Goal: Find specific page/section: Find specific page/section

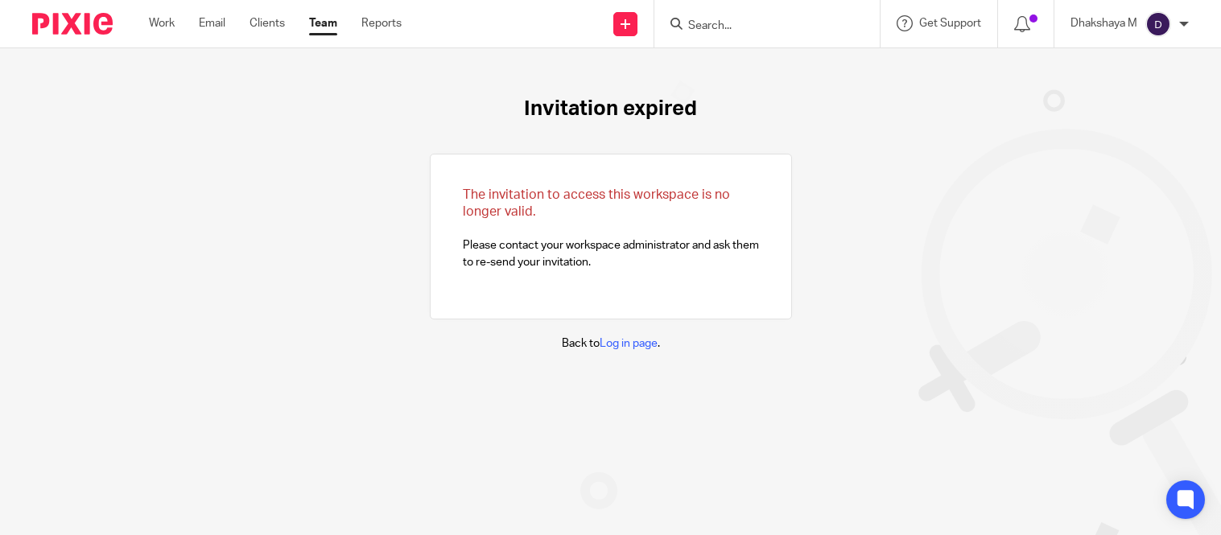
click at [763, 26] on input "Search" at bounding box center [759, 26] width 145 height 14
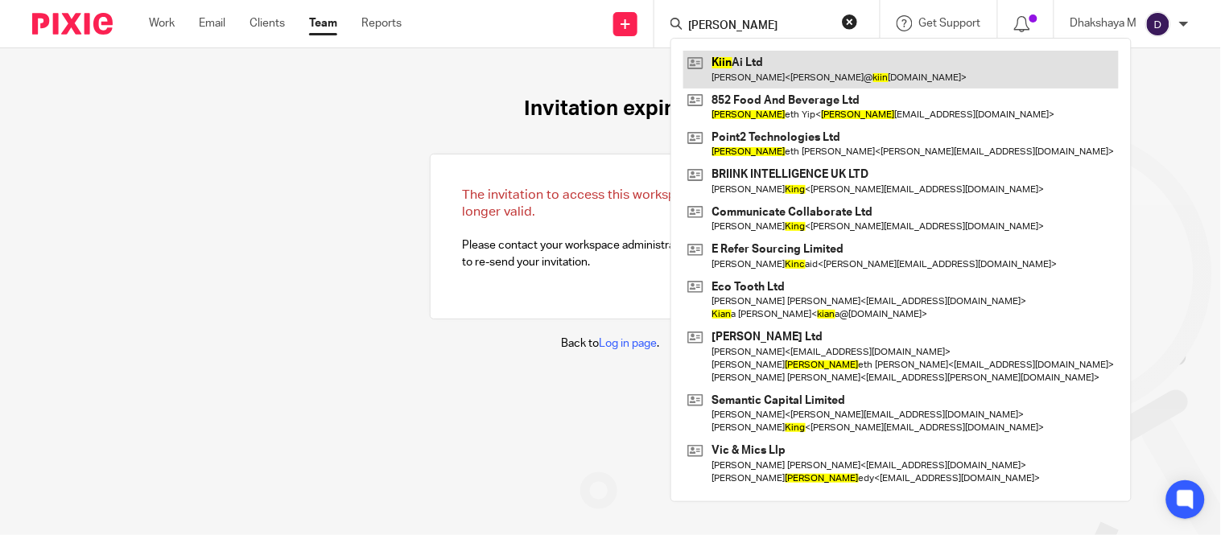
type input "Kinn"
click at [763, 74] on link at bounding box center [900, 69] width 435 height 37
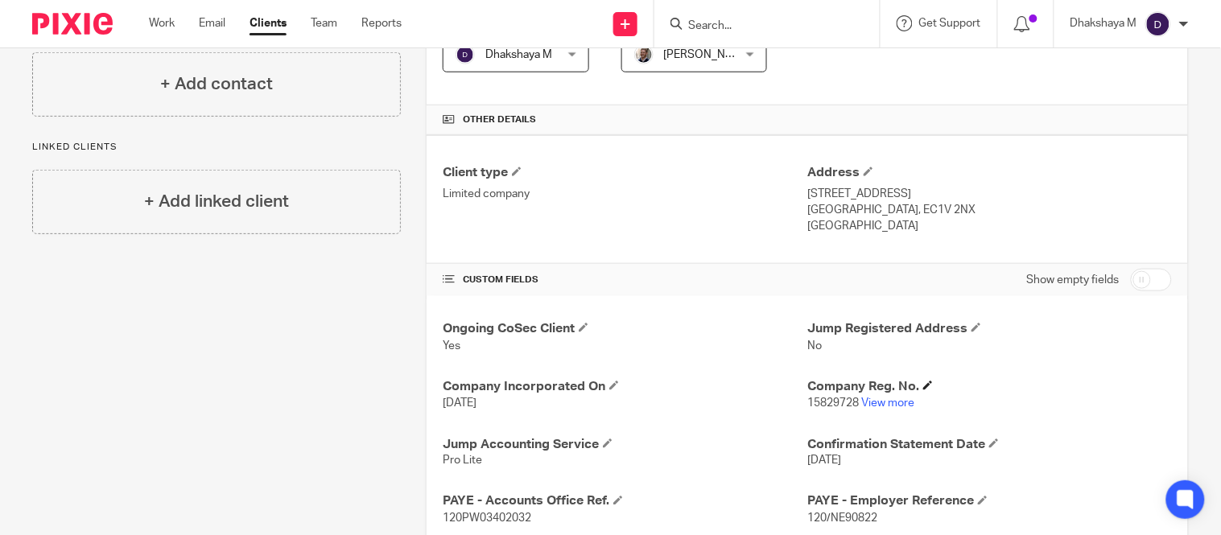
scroll to position [323, 0]
click at [895, 402] on link "View more" at bounding box center [887, 402] width 53 height 11
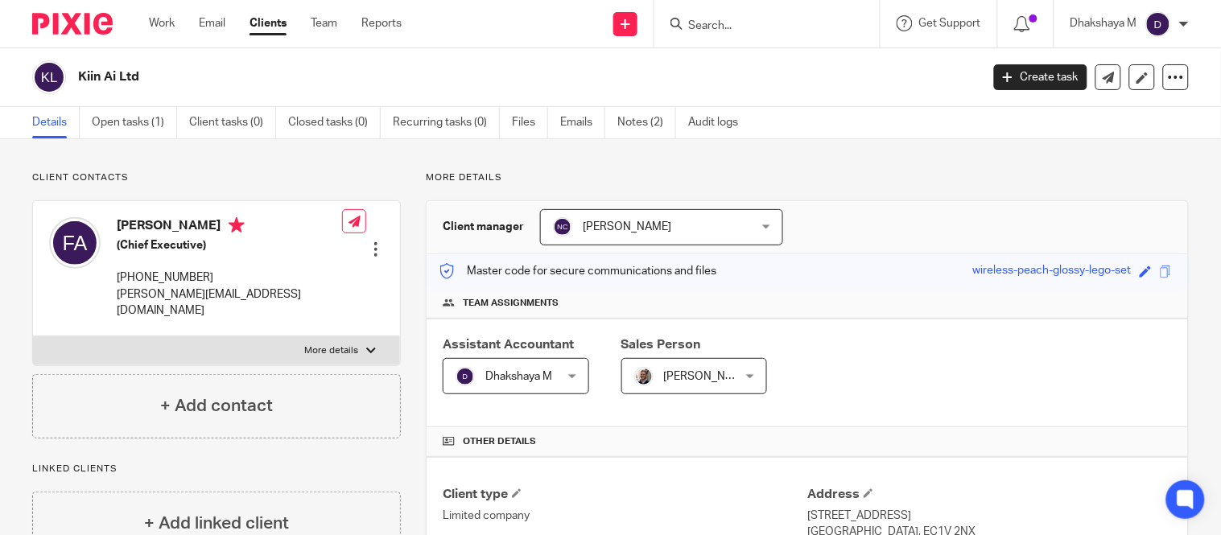
click at [701, 27] on input "Search" at bounding box center [759, 26] width 145 height 14
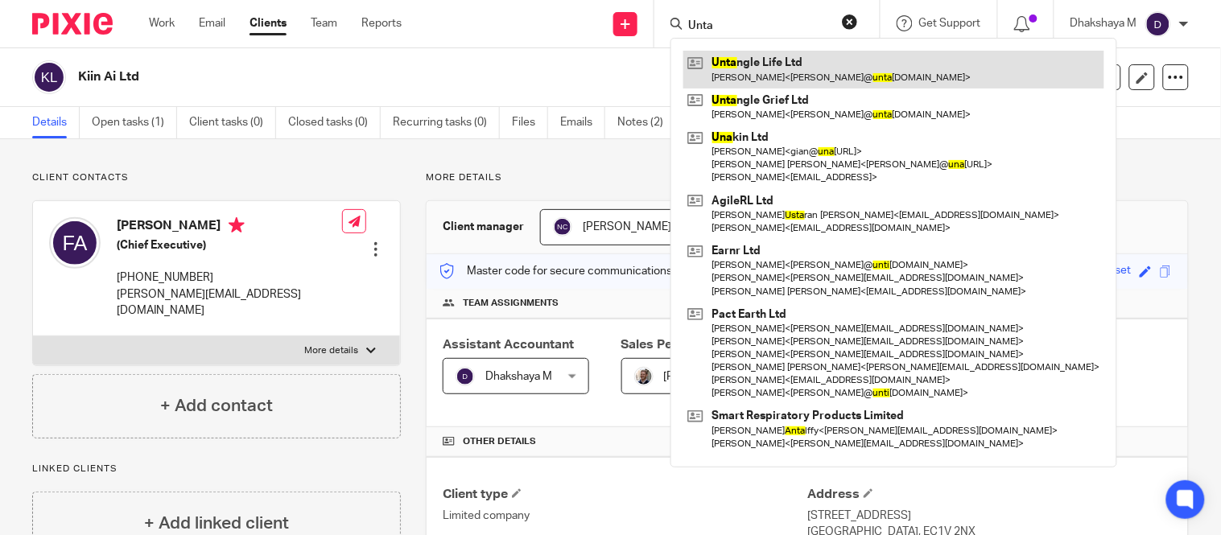
type input "Unta"
click at [735, 60] on link at bounding box center [893, 69] width 421 height 37
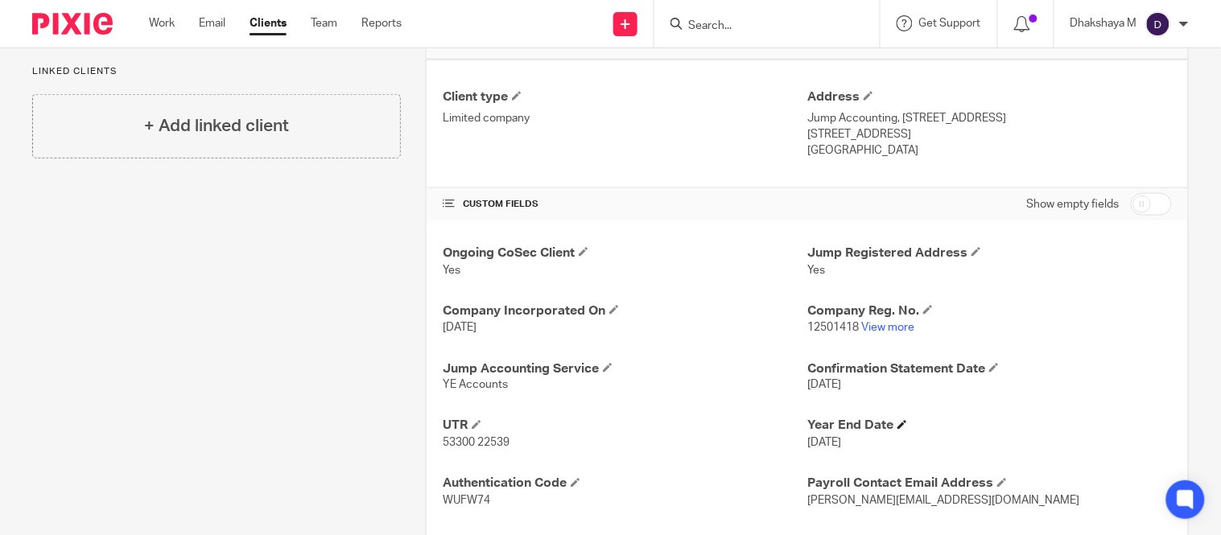
scroll to position [487, 0]
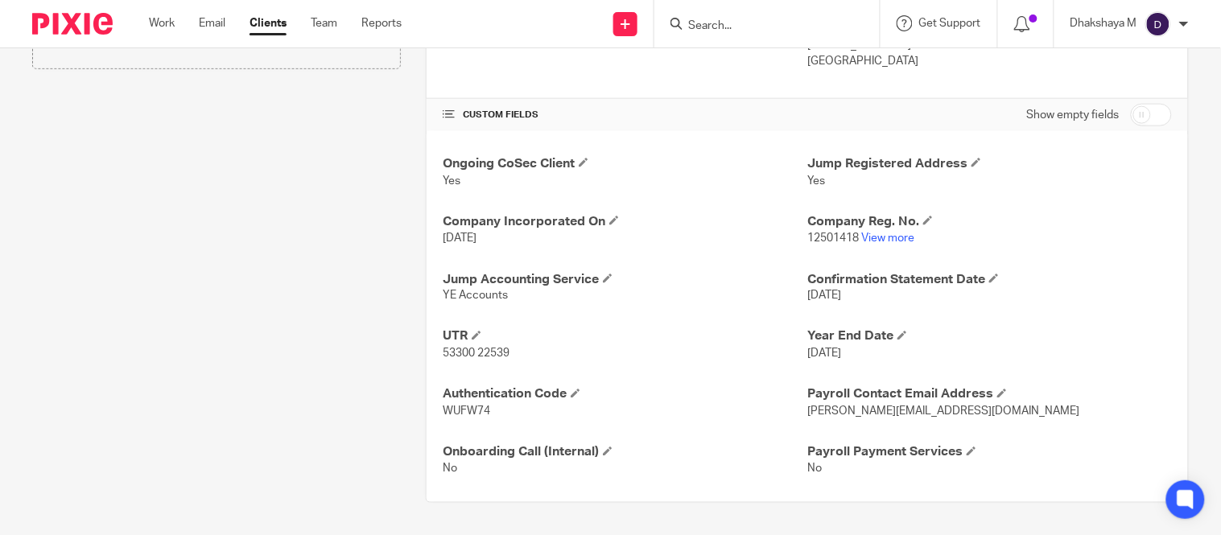
click at [810, 236] on span "12501418" at bounding box center [833, 238] width 52 height 11
copy p "12501418"
click at [881, 242] on link "View more" at bounding box center [887, 238] width 53 height 11
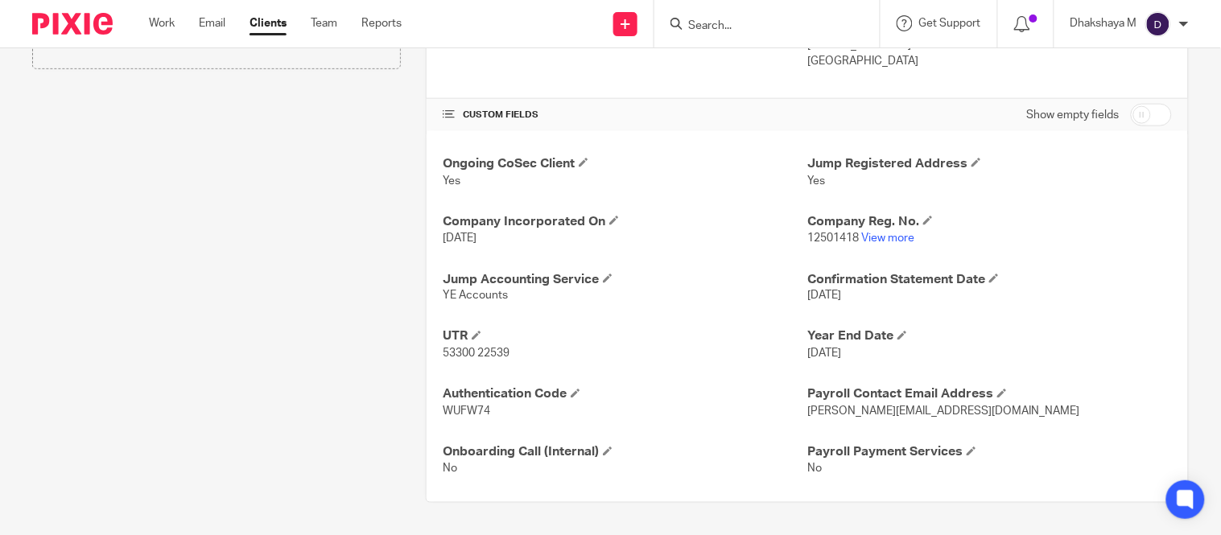
click at [753, 21] on input "Search" at bounding box center [759, 26] width 145 height 14
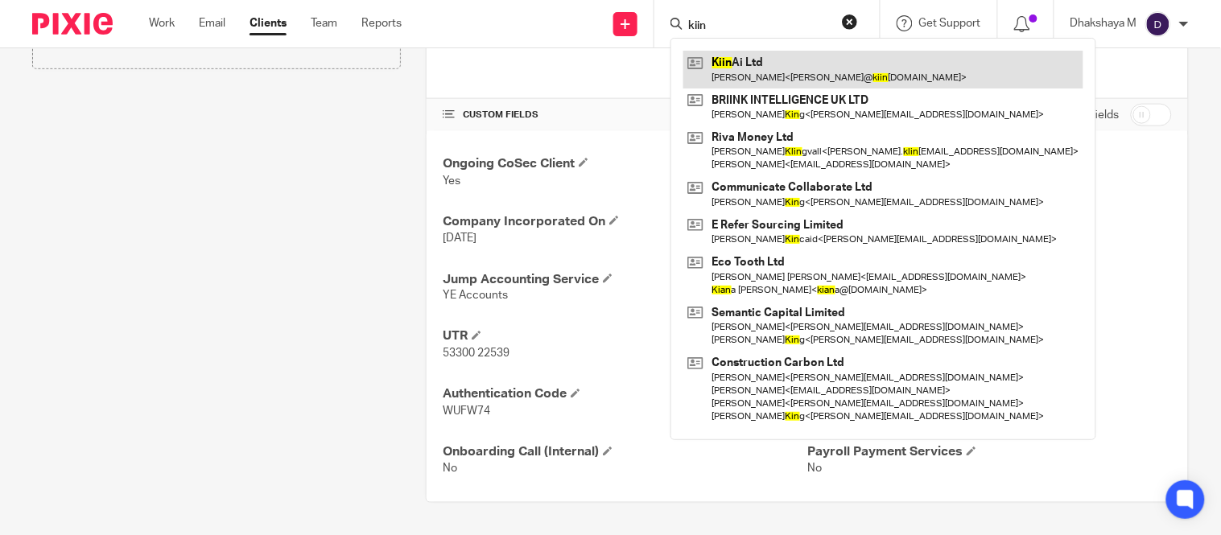
type input "kiin"
click at [760, 64] on link at bounding box center [883, 69] width 400 height 37
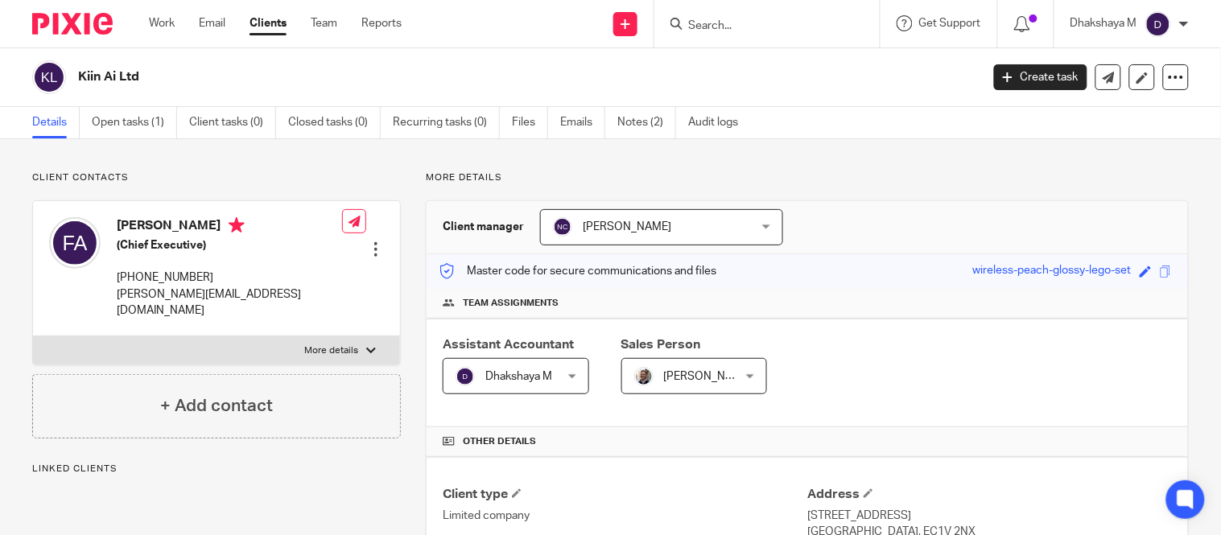
scroll to position [419, 0]
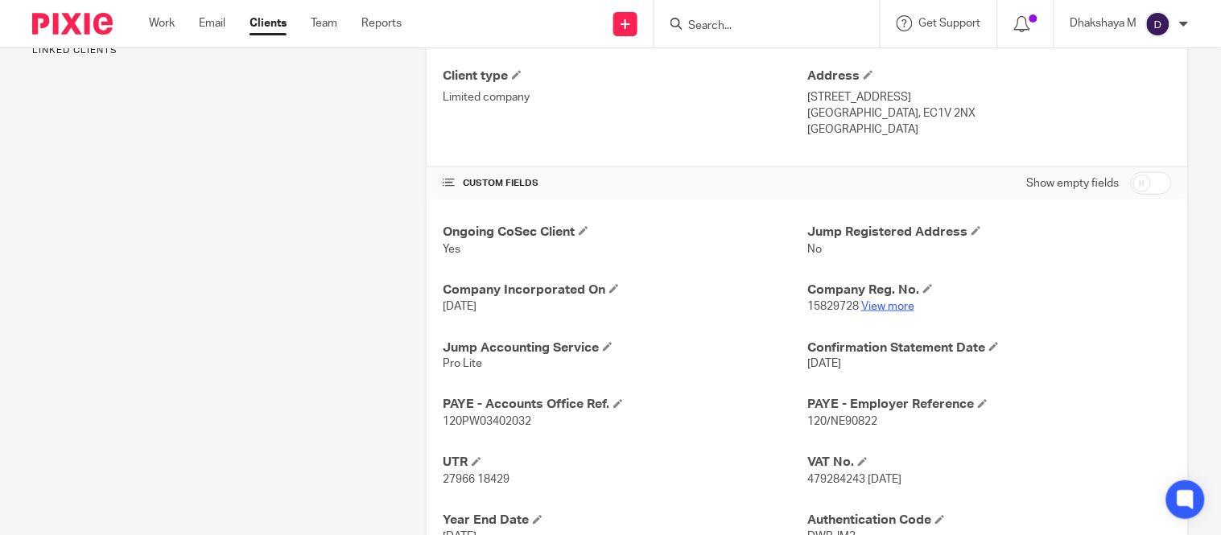
click at [878, 308] on link "View more" at bounding box center [887, 306] width 53 height 11
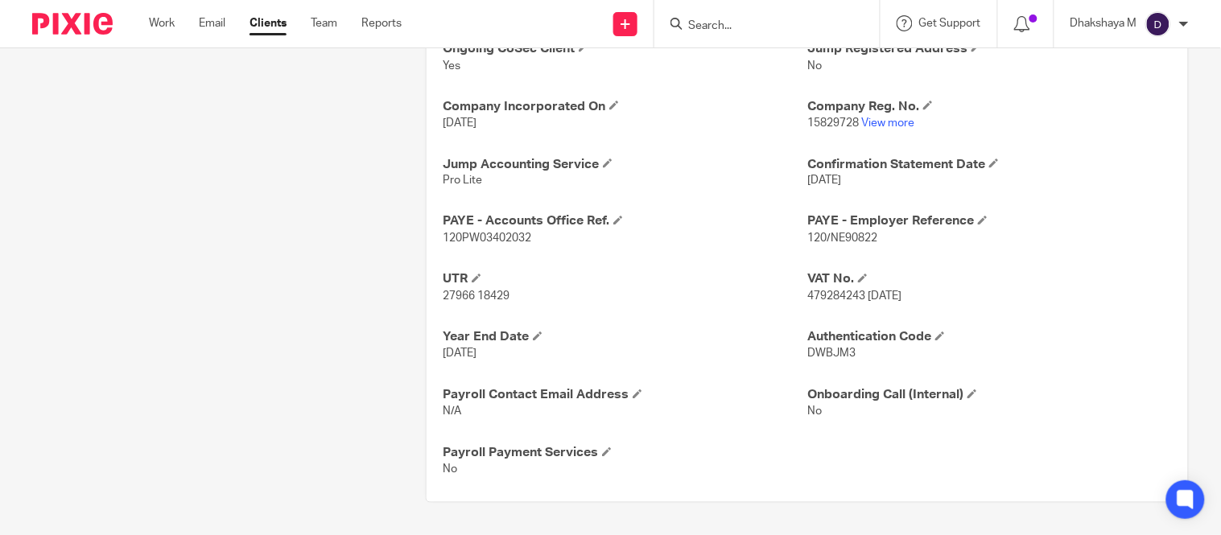
click at [819, 300] on span "479284243 10 july 2024" at bounding box center [854, 296] width 94 height 11
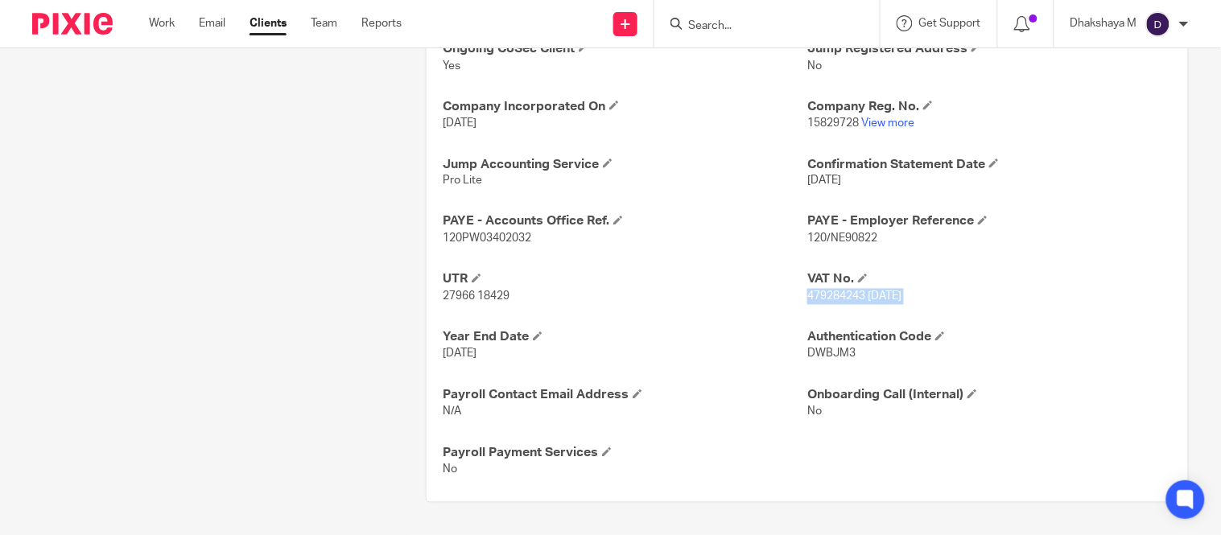
click at [819, 300] on span "479284243 10 july 2024" at bounding box center [854, 296] width 94 height 11
click at [819, 291] on p "479284243 10 july 2024" at bounding box center [989, 297] width 365 height 16
click at [819, 358] on span "DWBJM3" at bounding box center [831, 353] width 48 height 11
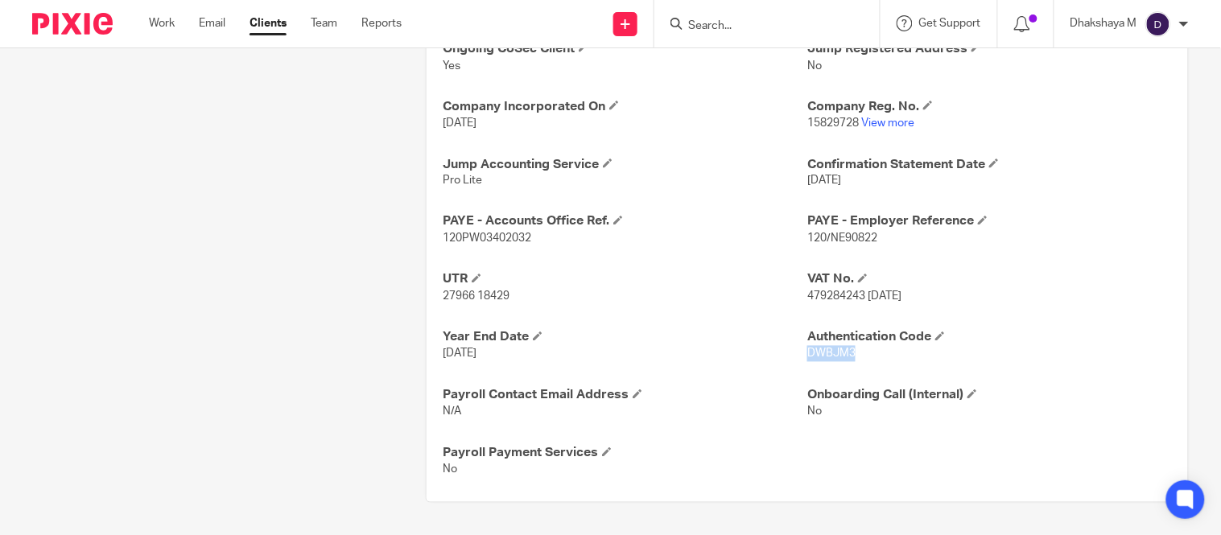
click at [819, 358] on span "DWBJM3" at bounding box center [831, 353] width 48 height 11
click at [814, 359] on span "DWBJM3" at bounding box center [831, 353] width 48 height 11
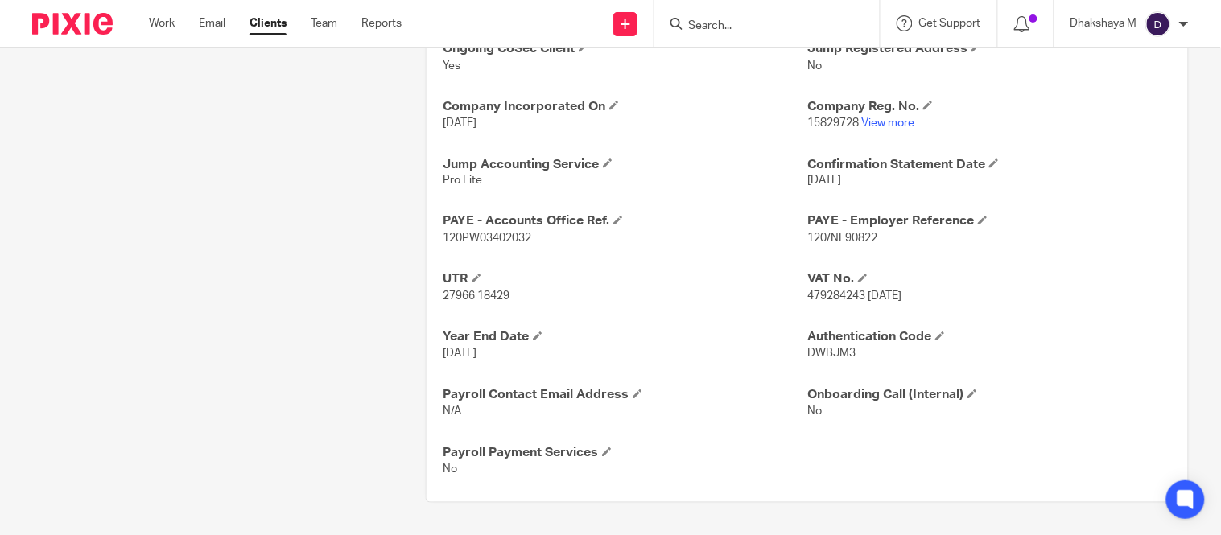
click at [807, 355] on span "DWBJM3" at bounding box center [831, 353] width 48 height 11
click at [833, 353] on span "DWBJM3" at bounding box center [831, 353] width 48 height 11
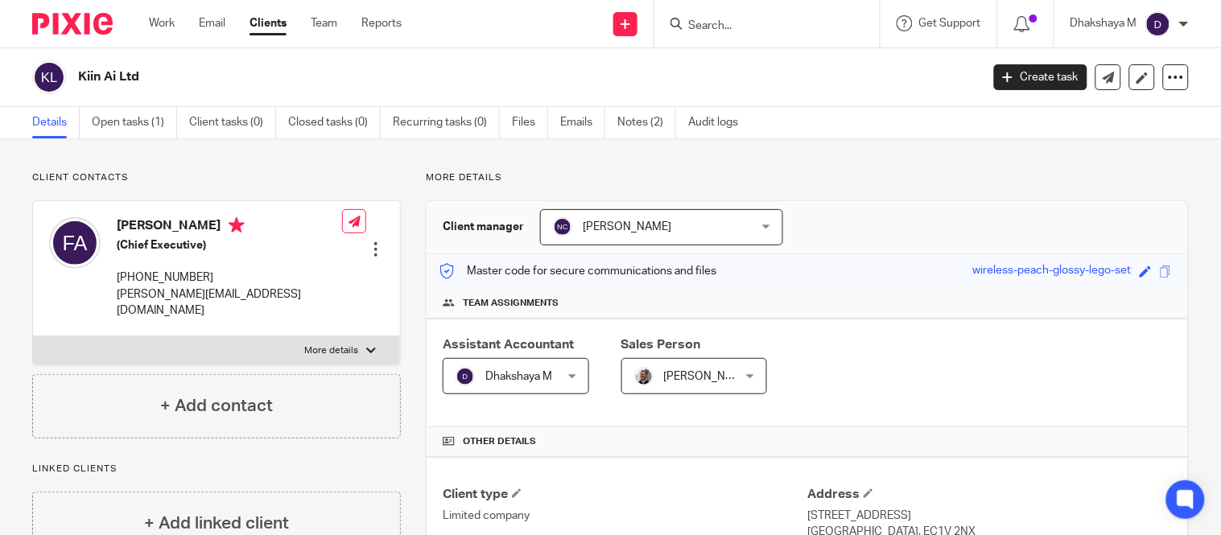
click at [745, 33] on form at bounding box center [772, 24] width 171 height 20
click at [740, 29] on input "Search" at bounding box center [759, 26] width 145 height 14
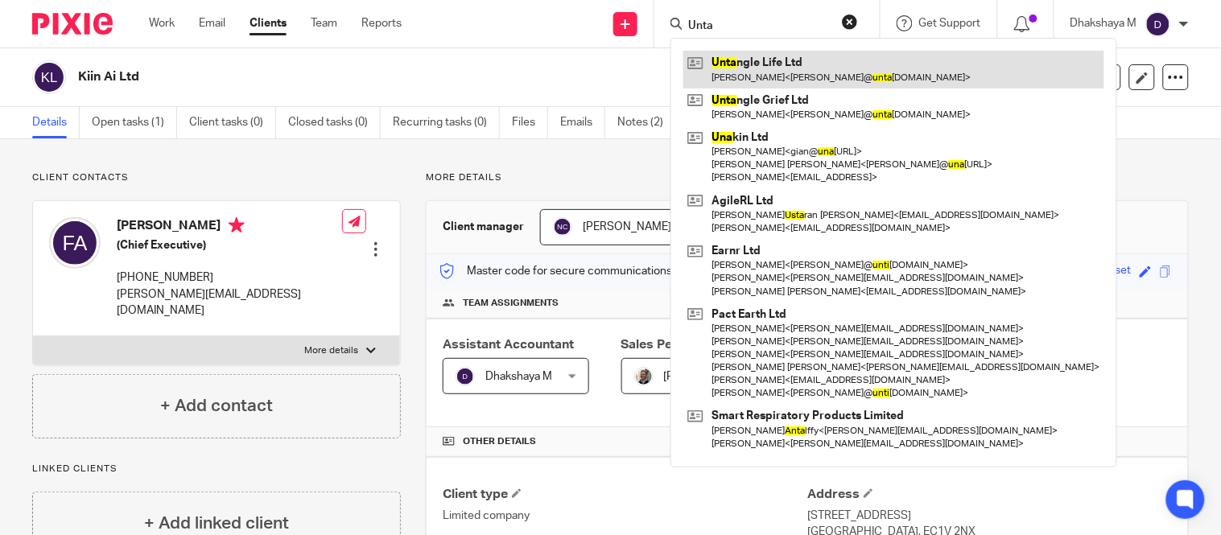
type input "Unta"
click at [747, 62] on link at bounding box center [893, 69] width 421 height 37
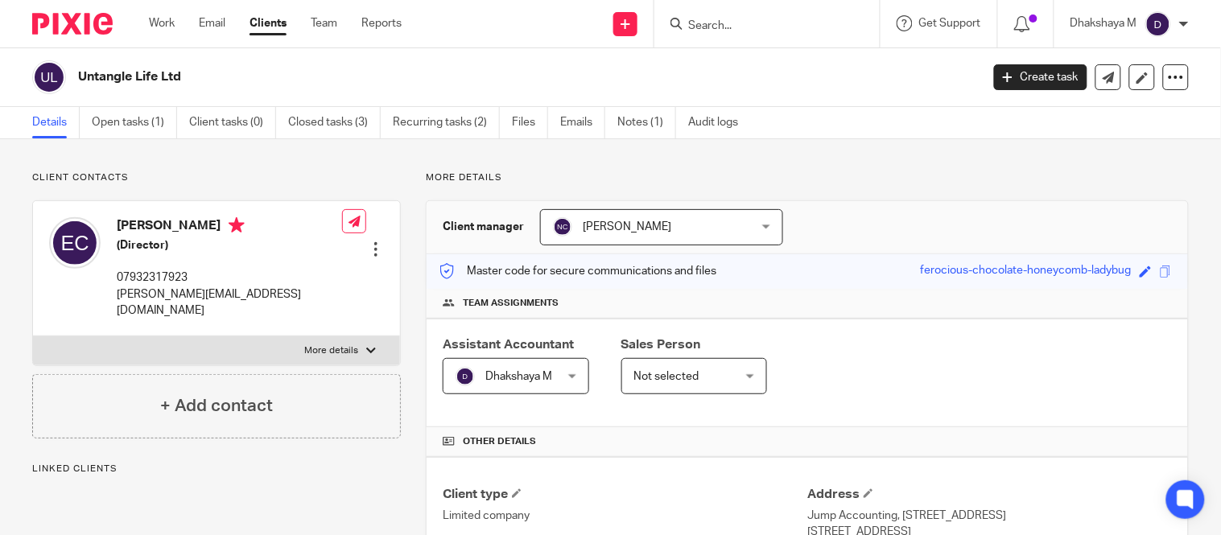
scroll to position [487, 0]
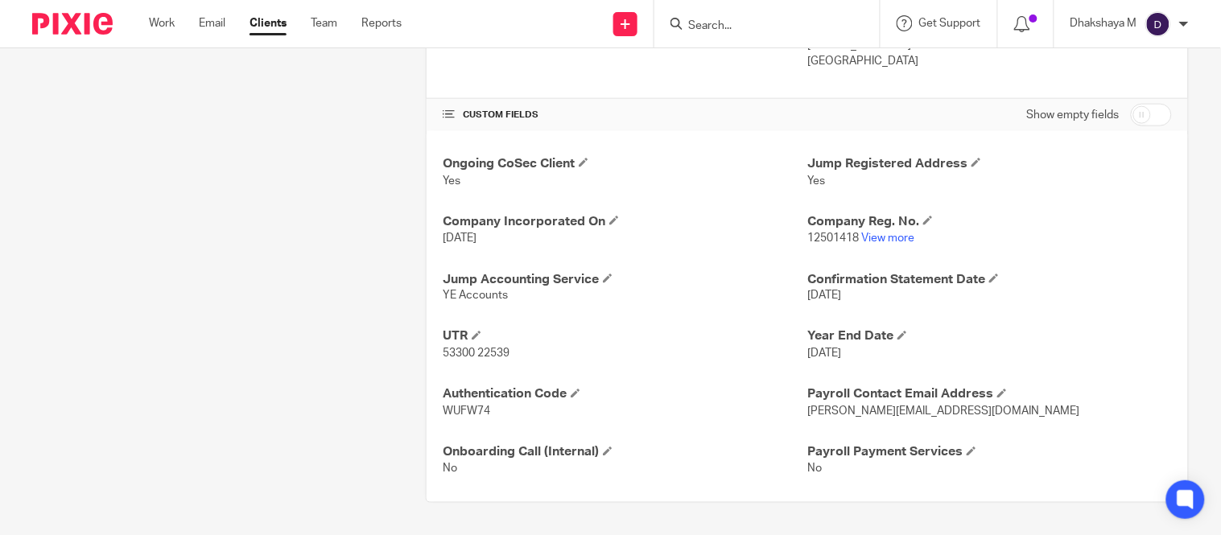
click at [468, 411] on span "WUFW74" at bounding box center [466, 411] width 47 height 11
copy span "WUFW74"
click at [741, 27] on input "Search" at bounding box center [759, 26] width 145 height 14
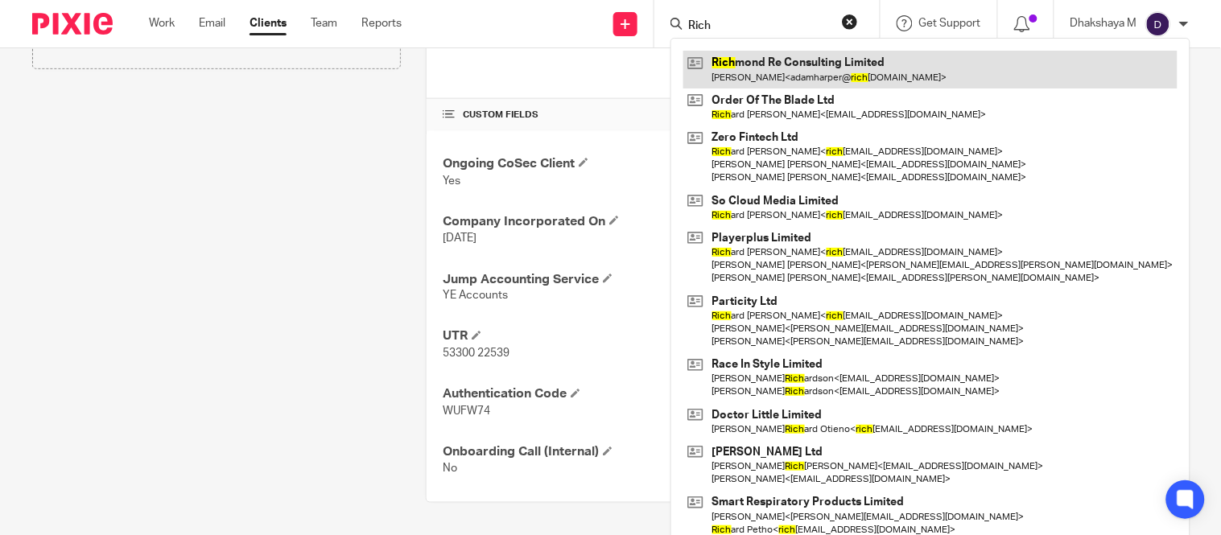
type input "Rich"
click at [767, 66] on link at bounding box center [930, 69] width 494 height 37
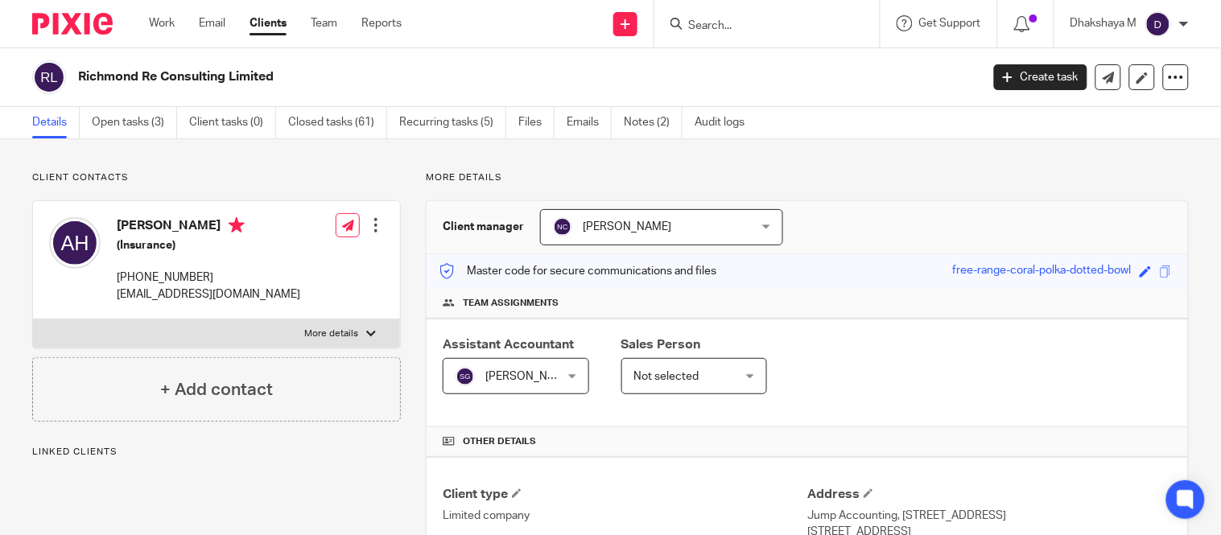
scroll to position [492, 0]
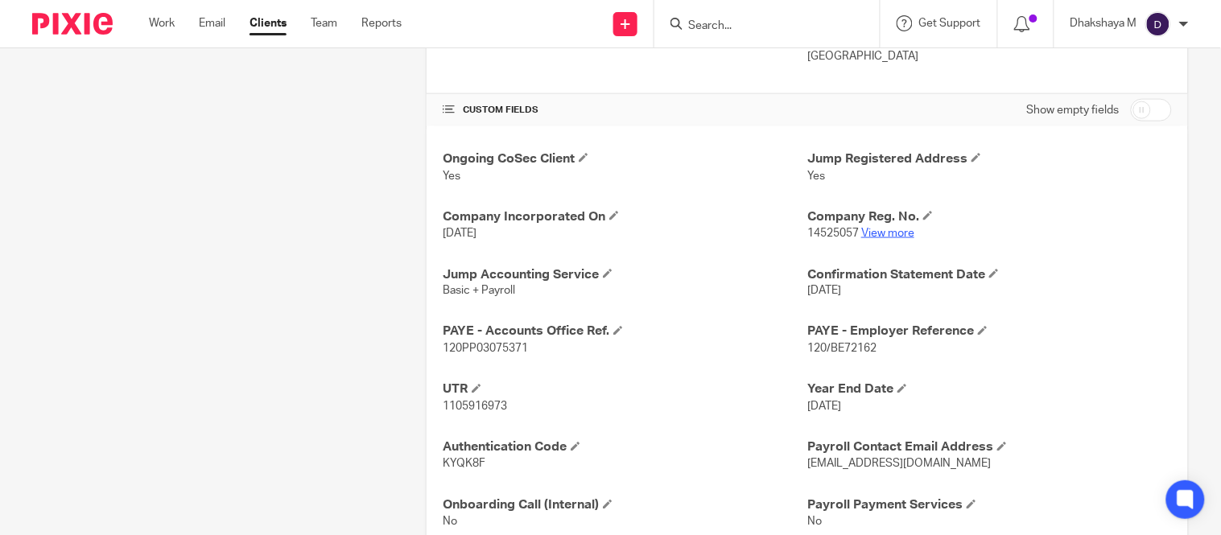
click at [880, 237] on link "View more" at bounding box center [887, 233] width 53 height 11
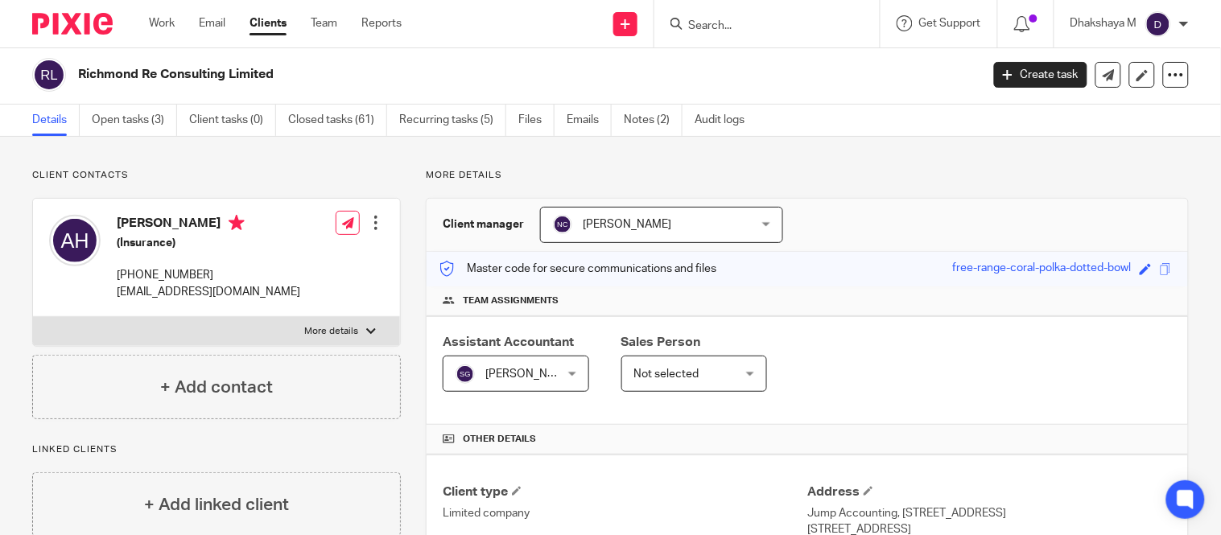
scroll to position [0, 0]
